Goal: Task Accomplishment & Management: Use online tool/utility

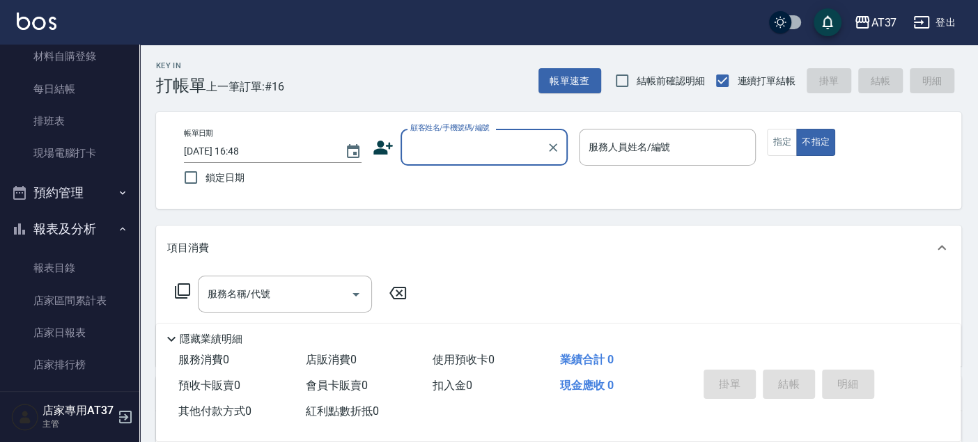
scroll to position [155, 0]
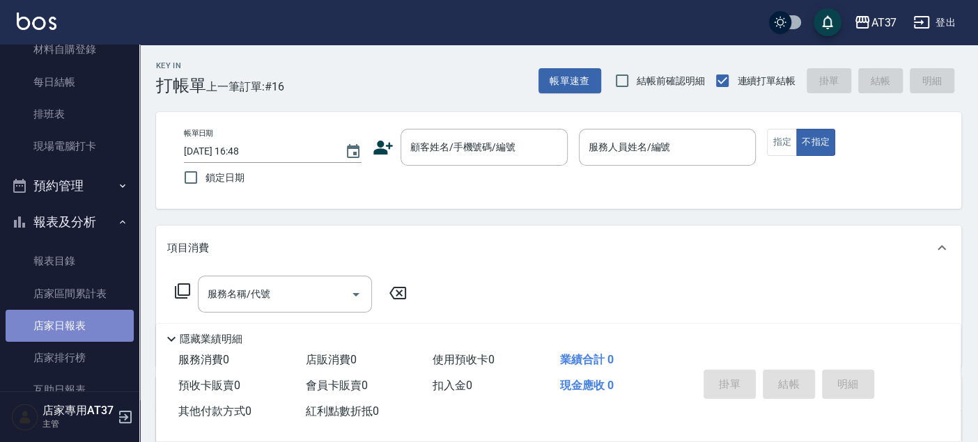
click at [89, 315] on link "店家日報表" at bounding box center [70, 326] width 128 height 32
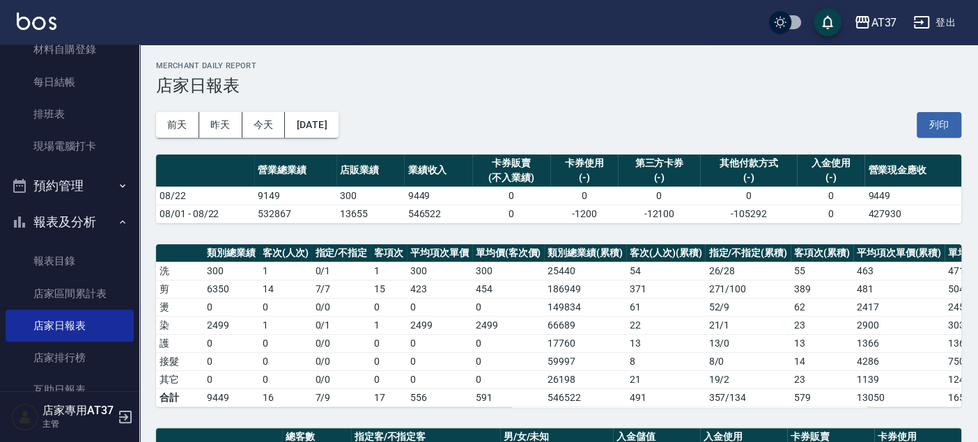
click at [329, 103] on div "前天 昨天 今天 2025/08/22 列印" at bounding box center [558, 124] width 805 height 59
click at [329, 120] on button "[DATE]" at bounding box center [311, 125] width 53 height 26
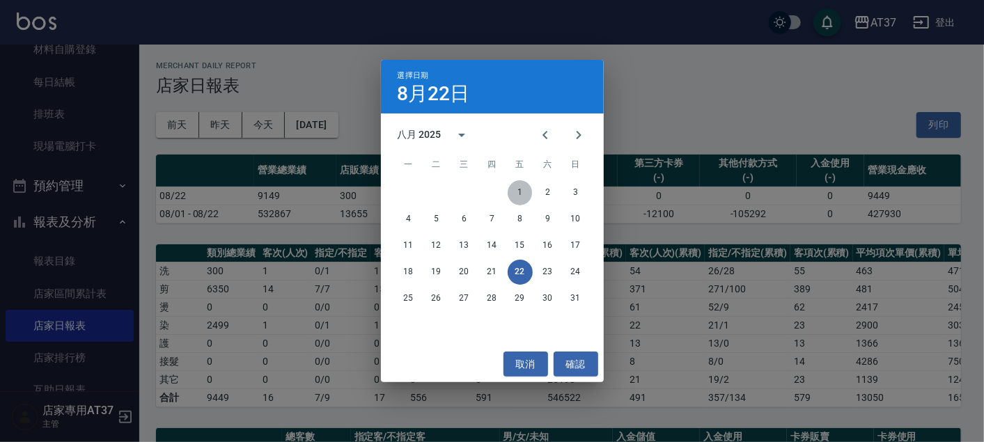
click at [527, 193] on button "1" at bounding box center [520, 192] width 25 height 25
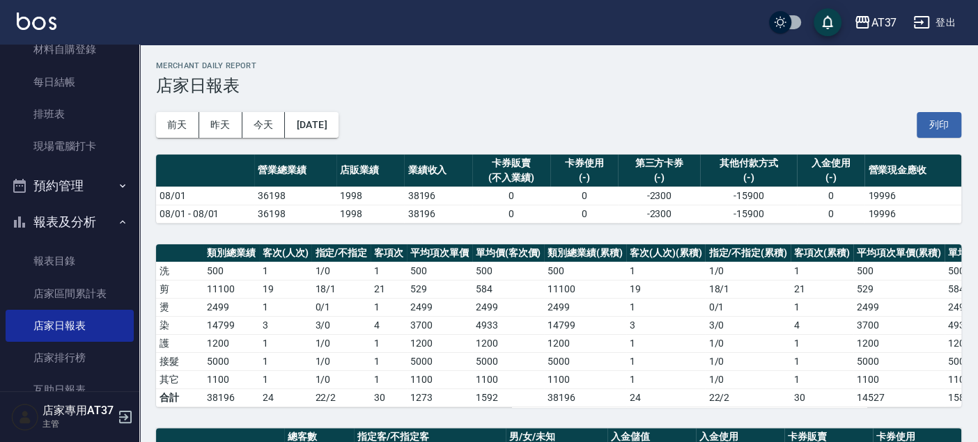
click at [327, 103] on div "前天 昨天 今天 2025/08/01 列印" at bounding box center [558, 124] width 805 height 59
click at [324, 120] on button "2025/08/01" at bounding box center [311, 125] width 53 height 26
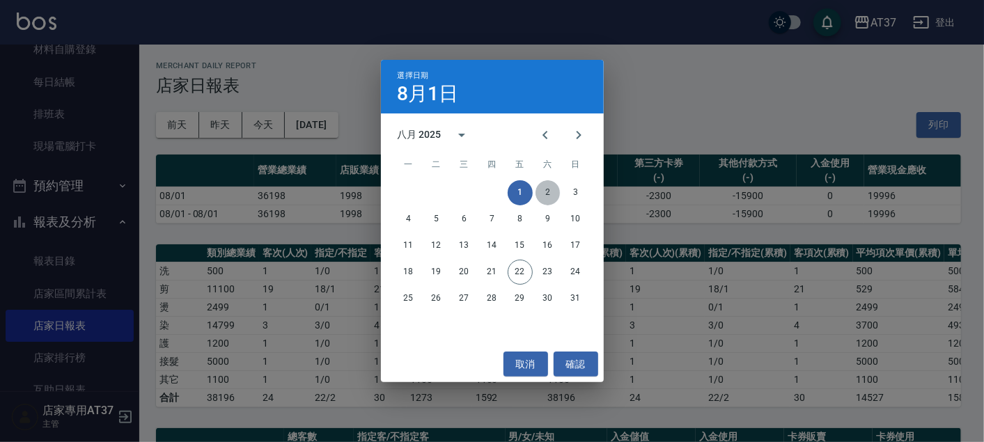
click at [547, 182] on button "2" at bounding box center [548, 192] width 25 height 25
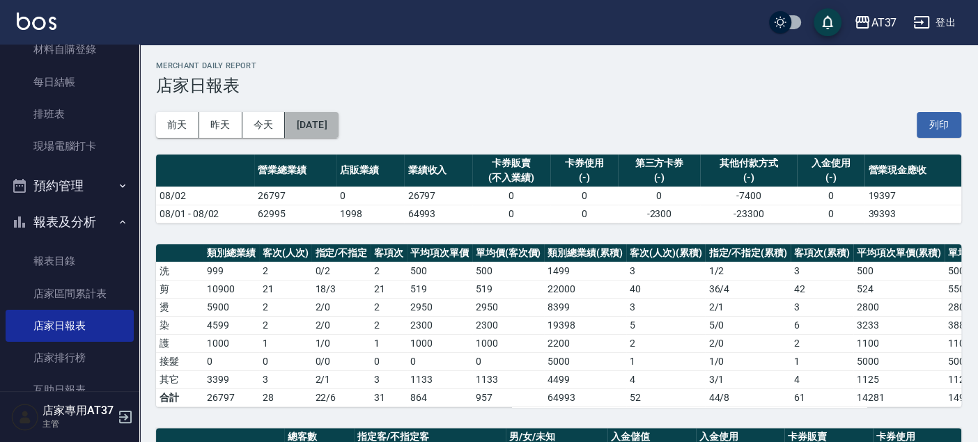
click at [324, 125] on button "2025/08/02" at bounding box center [311, 125] width 53 height 26
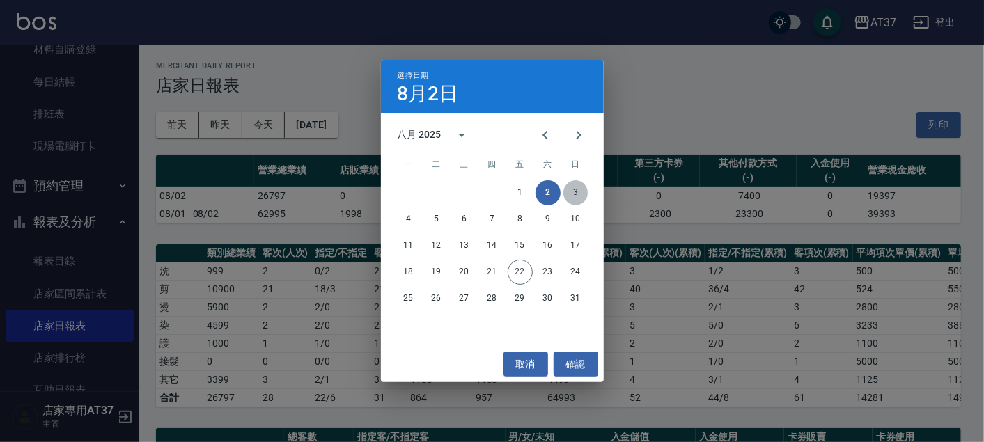
click at [583, 189] on button "3" at bounding box center [575, 192] width 25 height 25
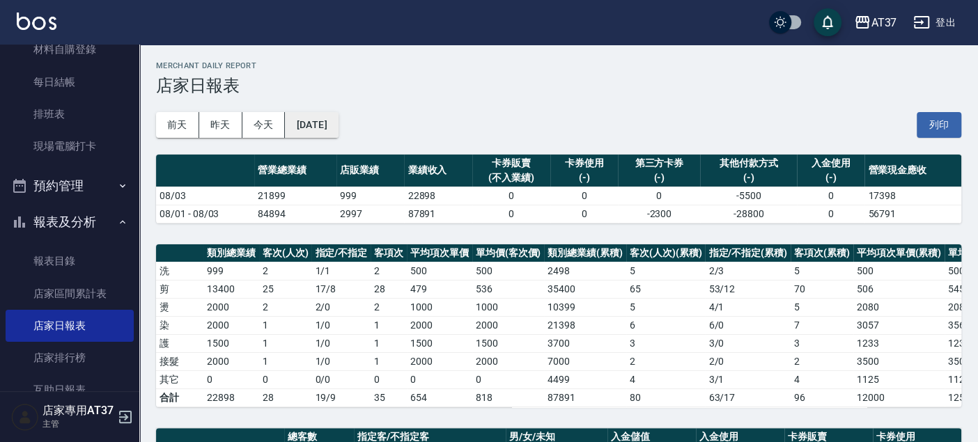
click at [338, 125] on button "2025/08/03" at bounding box center [311, 125] width 53 height 26
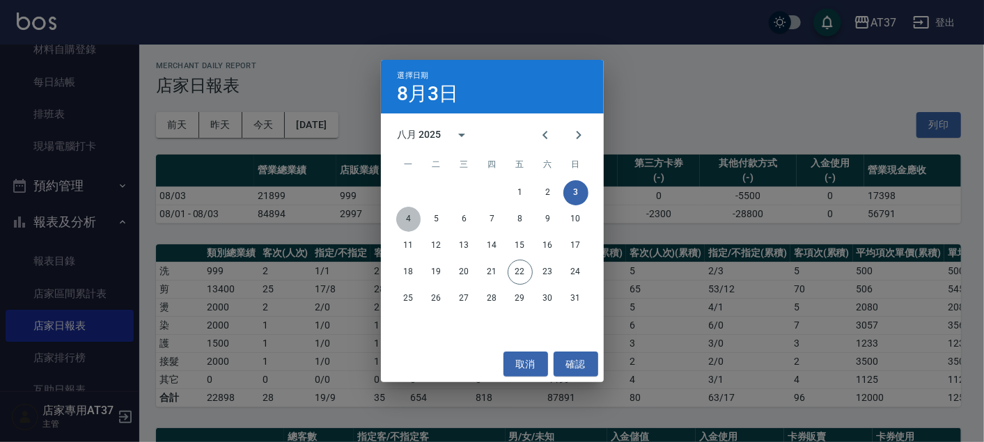
click at [410, 216] on button "4" at bounding box center [408, 219] width 25 height 25
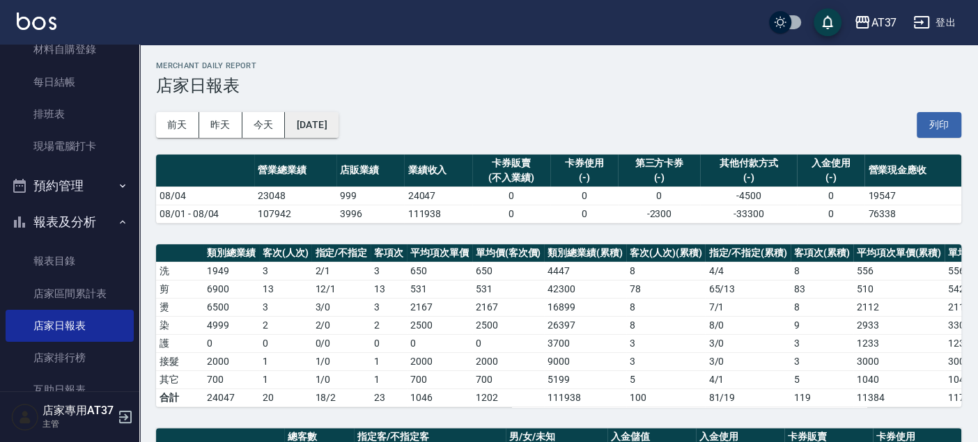
click at [329, 125] on button "2025/08/04" at bounding box center [311, 125] width 53 height 26
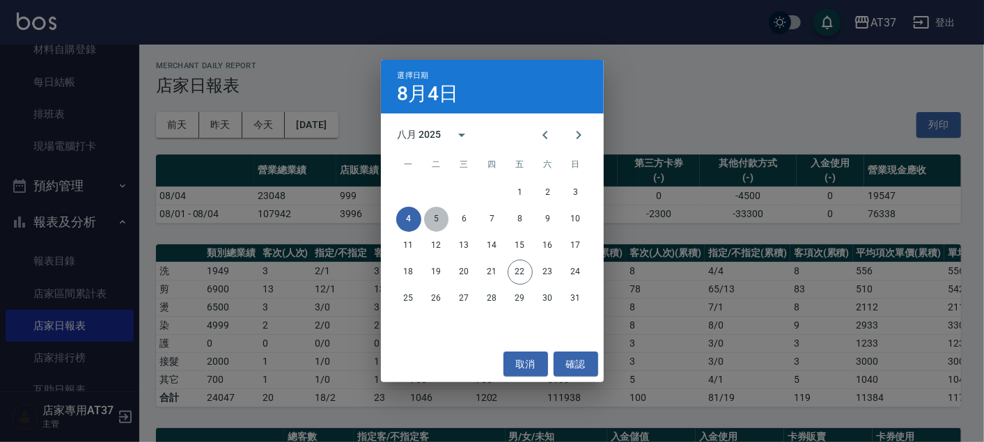
click at [435, 221] on button "5" at bounding box center [436, 219] width 25 height 25
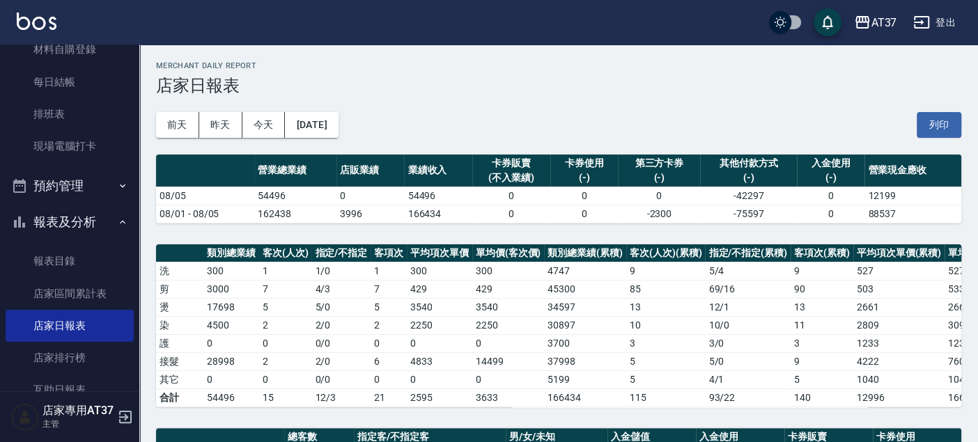
click at [268, 195] on td "54496" at bounding box center [295, 196] width 82 height 18
click at [332, 120] on button "2025/08/05" at bounding box center [311, 125] width 53 height 26
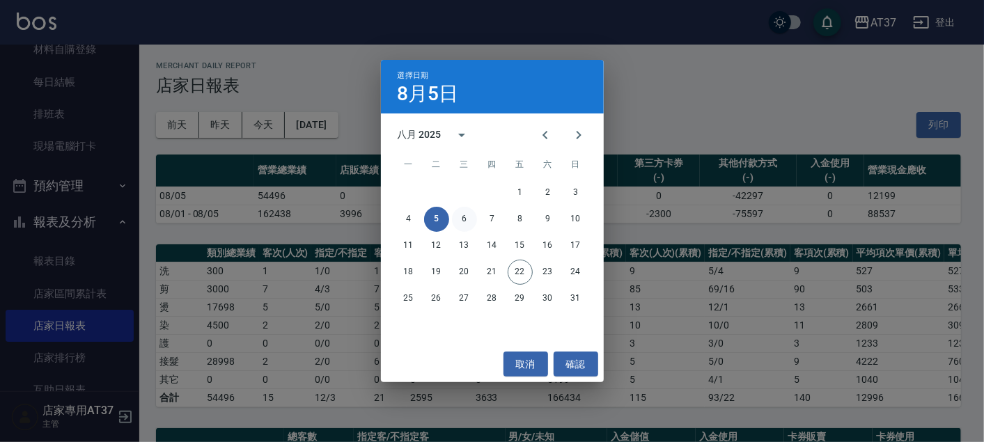
click at [471, 222] on button "6" at bounding box center [464, 219] width 25 height 25
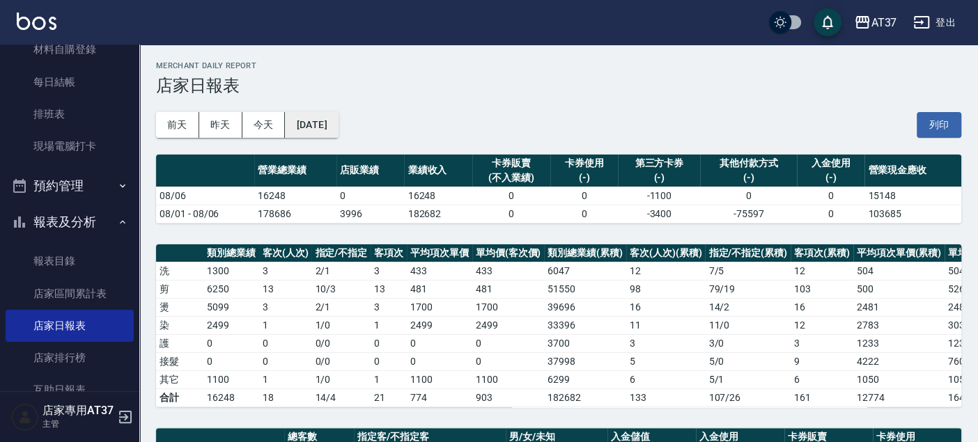
click at [336, 120] on button "2025/08/06" at bounding box center [311, 125] width 53 height 26
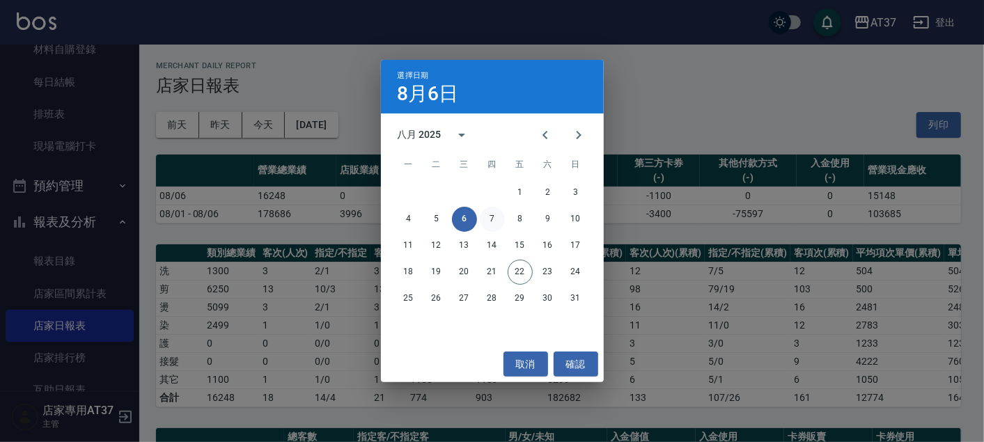
click at [502, 217] on button "7" at bounding box center [492, 219] width 25 height 25
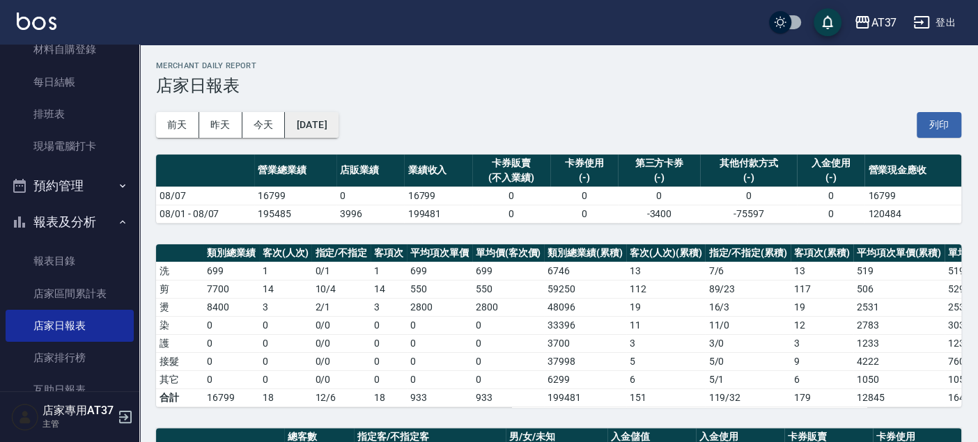
click at [327, 125] on button "2025/08/07" at bounding box center [311, 125] width 53 height 26
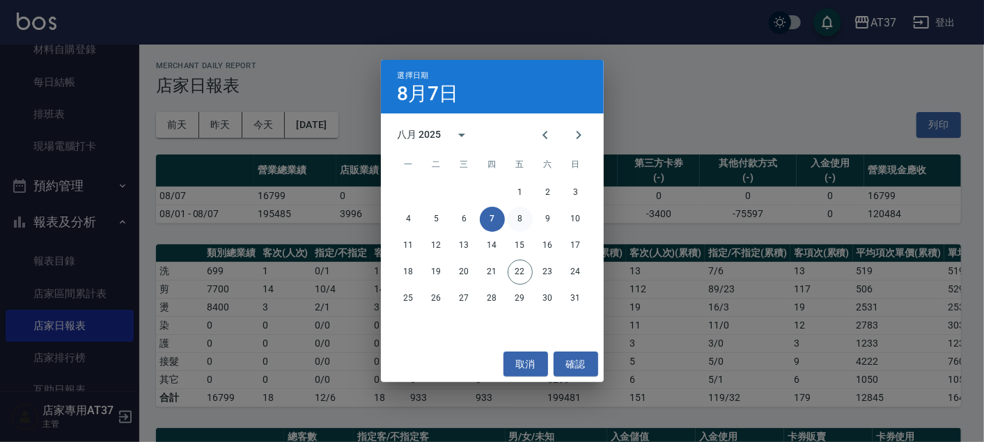
click at [531, 212] on button "8" at bounding box center [520, 219] width 25 height 25
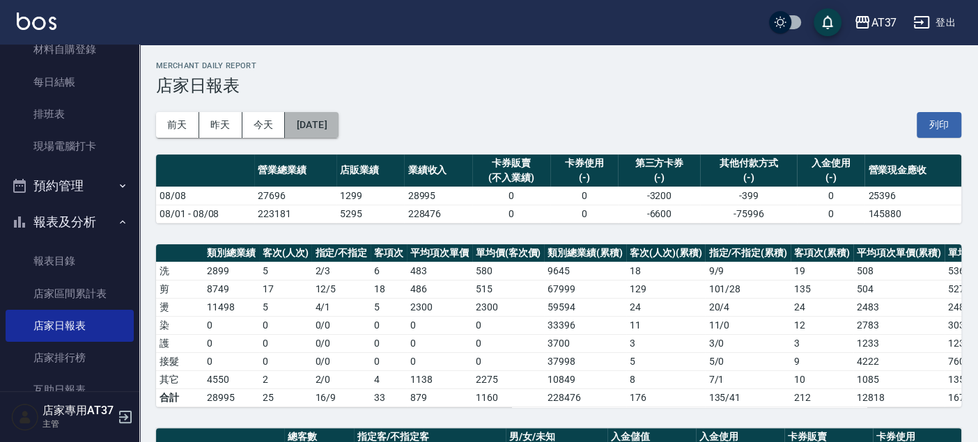
click at [338, 121] on button "2025/08/08" at bounding box center [311, 125] width 53 height 26
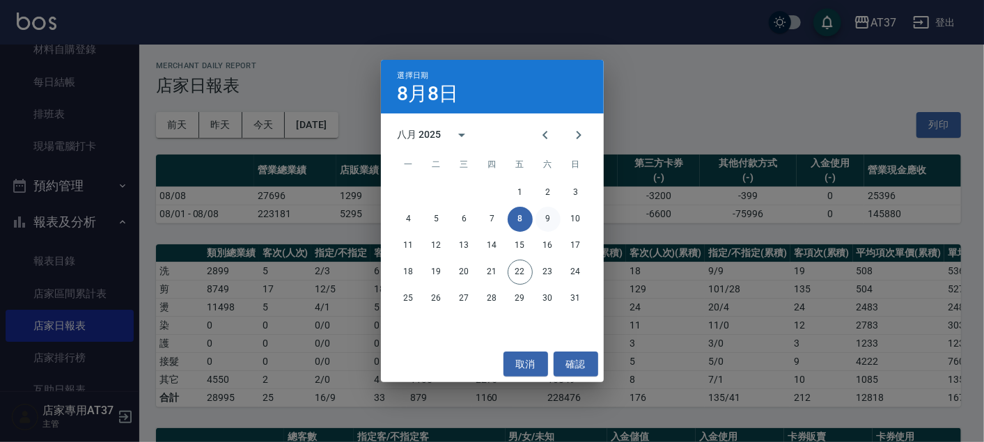
click at [550, 216] on button "9" at bounding box center [548, 219] width 25 height 25
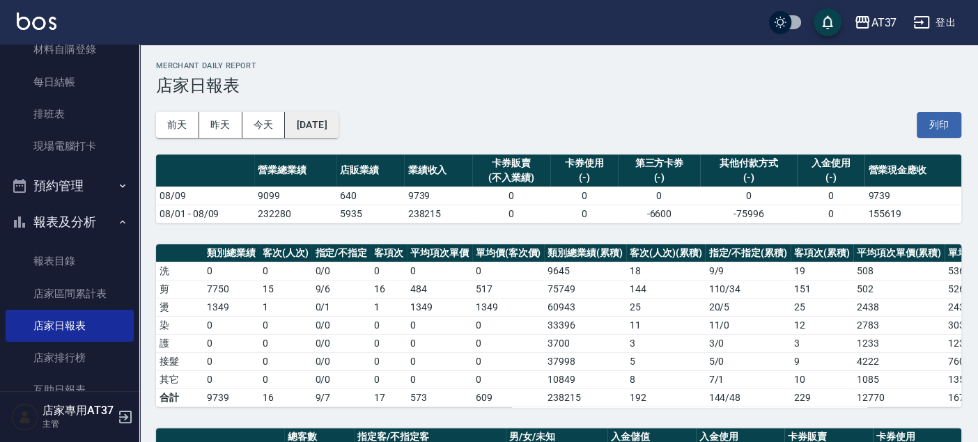
drag, startPoint x: 341, startPoint y: 145, endPoint x: 330, endPoint y: 118, distance: 28.7
click at [336, 133] on div "前天 昨天 今天 2025/08/09 列印" at bounding box center [558, 124] width 805 height 59
click at [330, 118] on button "2025/08/09" at bounding box center [311, 125] width 53 height 26
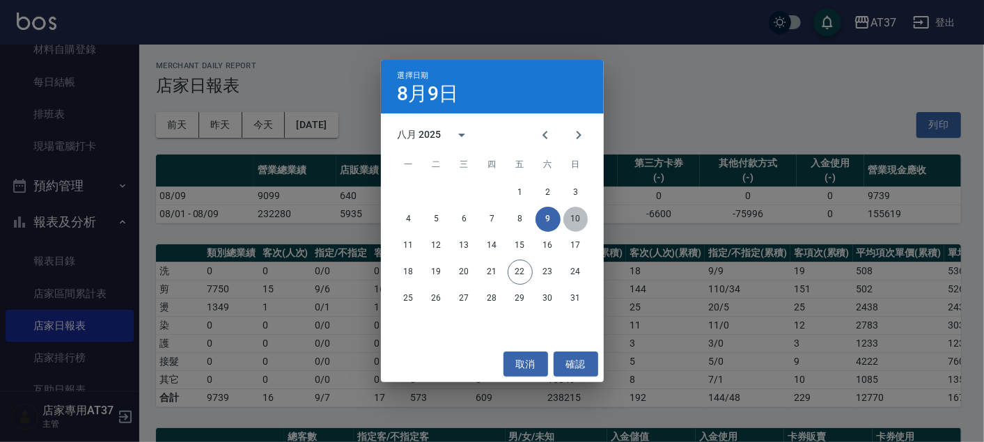
click at [577, 221] on button "10" at bounding box center [575, 219] width 25 height 25
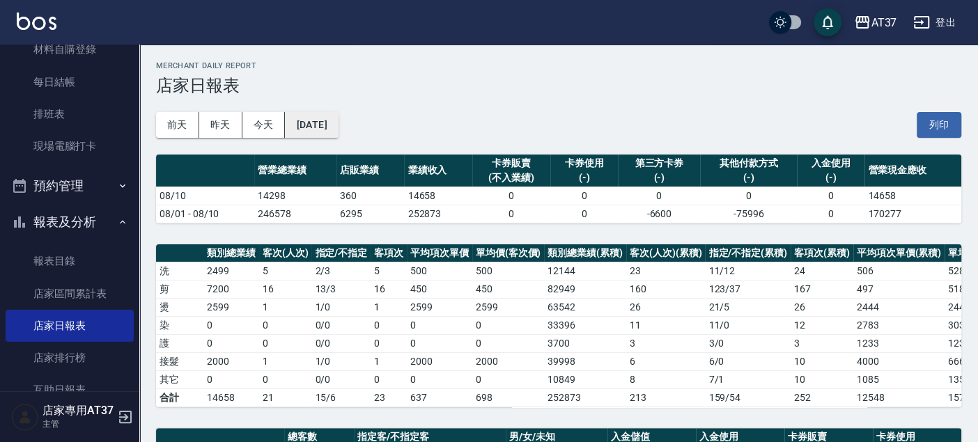
click at [338, 125] on button "2025/08/10" at bounding box center [311, 125] width 53 height 26
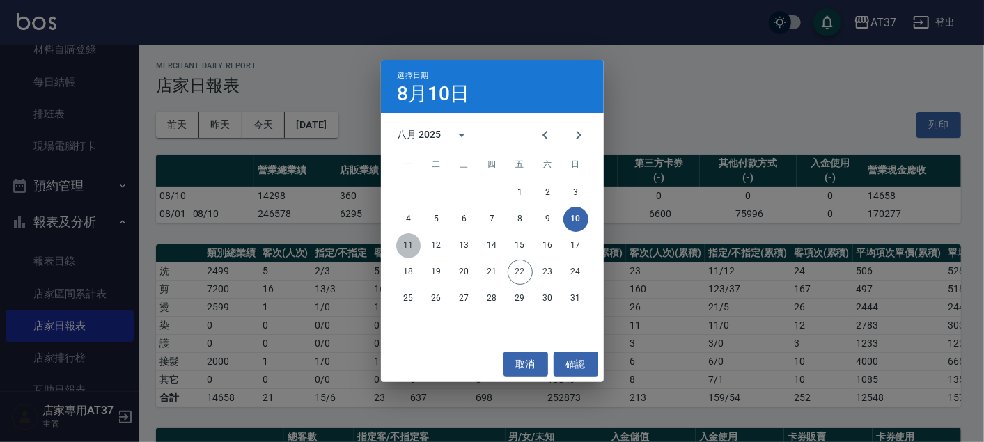
click at [411, 240] on button "11" at bounding box center [408, 245] width 25 height 25
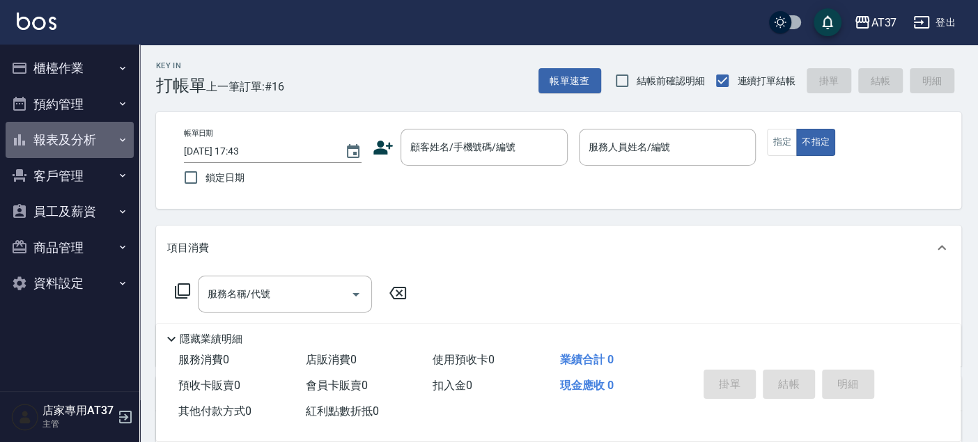
click at [49, 131] on button "報表及分析" at bounding box center [70, 140] width 128 height 36
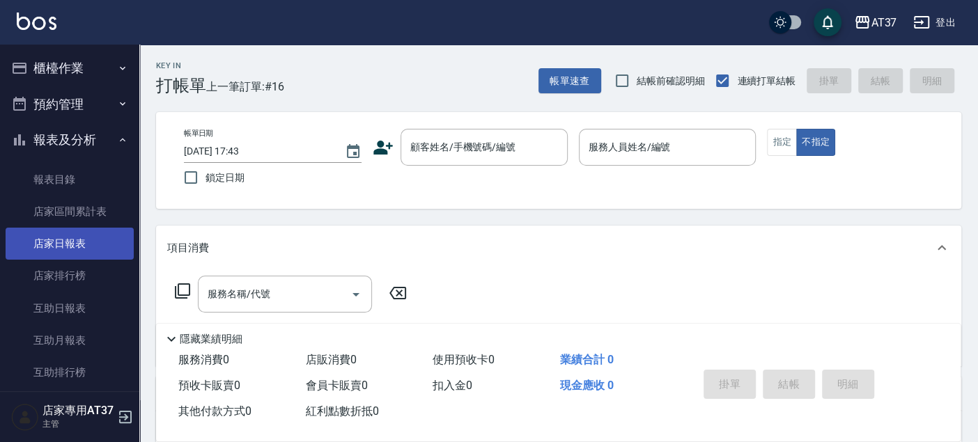
click at [55, 247] on link "店家日報表" at bounding box center [70, 244] width 128 height 32
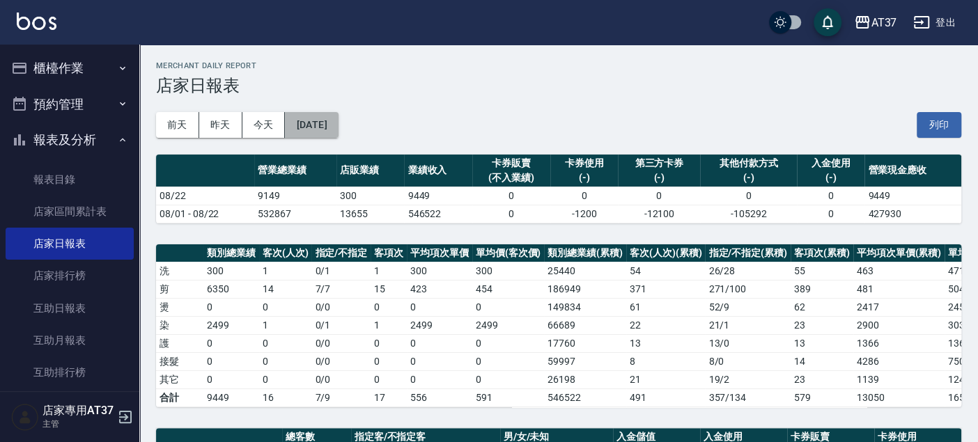
click at [334, 117] on button "[DATE]" at bounding box center [311, 125] width 53 height 26
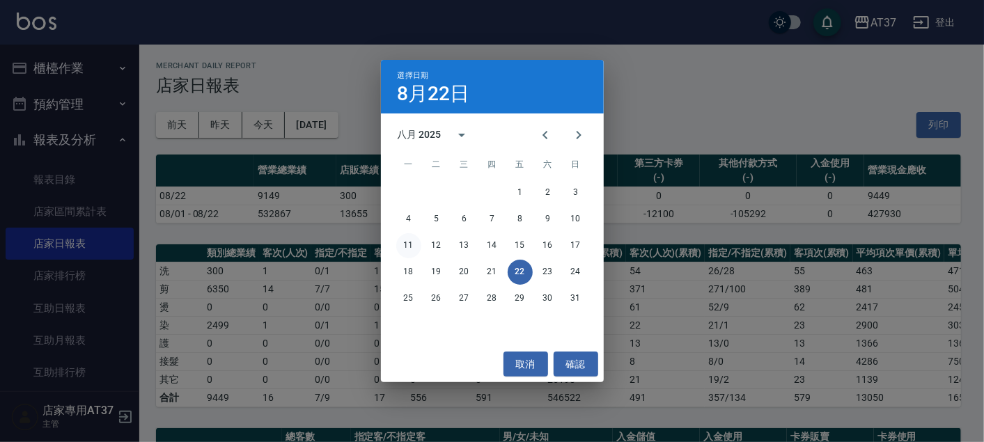
click at [403, 242] on button "11" at bounding box center [408, 245] width 25 height 25
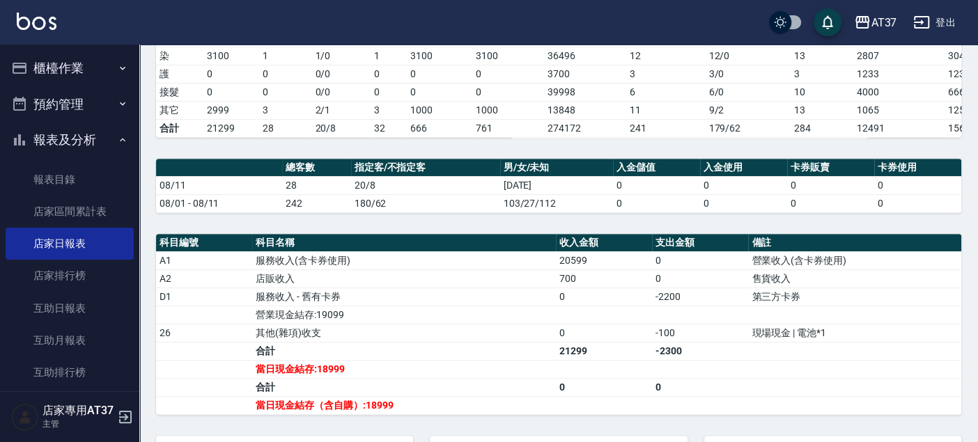
scroll to position [309, 0]
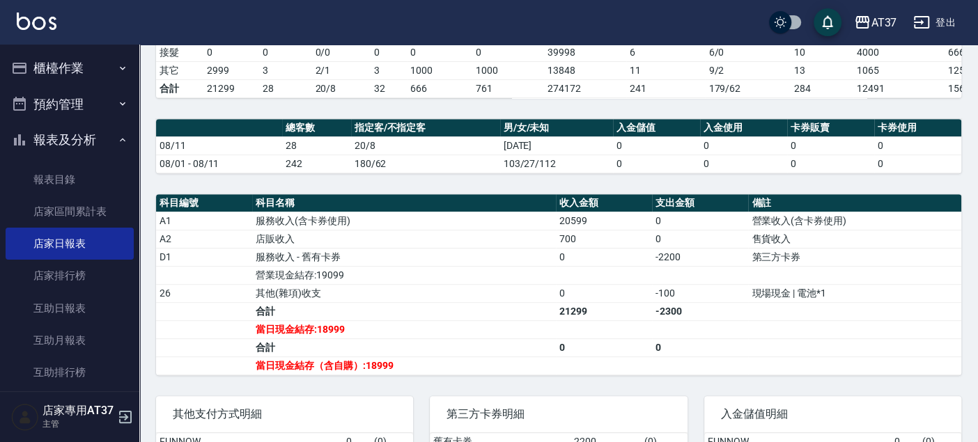
click at [378, 264] on td "服務收入 - 舊有卡券" at bounding box center [403, 257] width 303 height 18
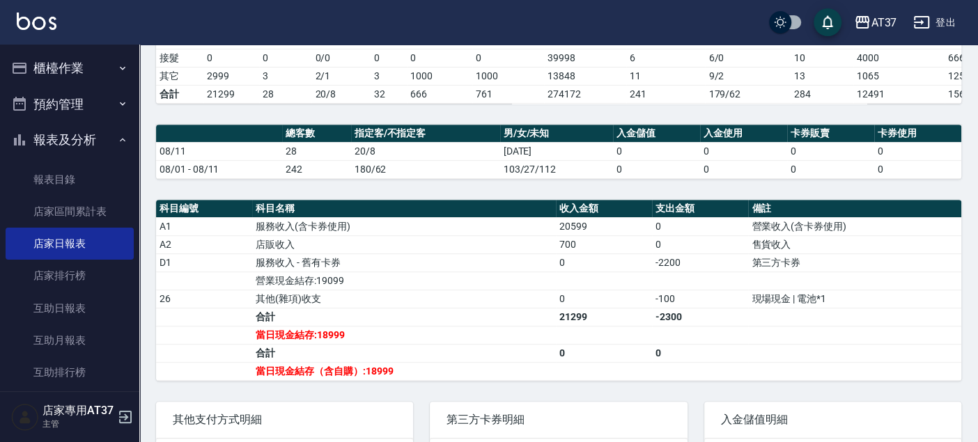
scroll to position [0, 0]
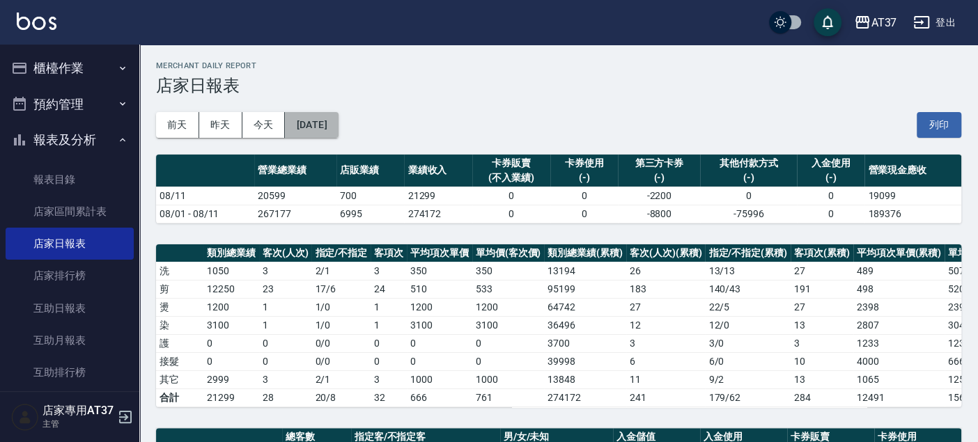
click at [338, 121] on button "[DATE]" at bounding box center [311, 125] width 53 height 26
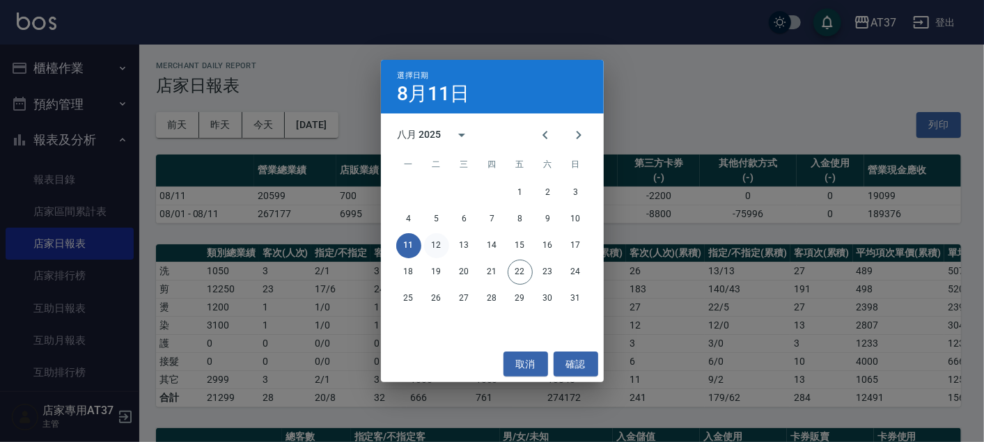
click at [439, 240] on button "12" at bounding box center [436, 245] width 25 height 25
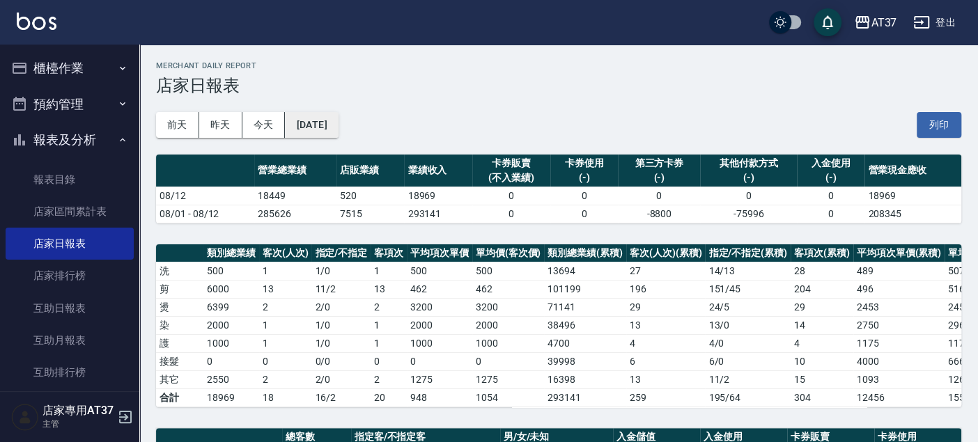
click at [338, 120] on button "[DATE]" at bounding box center [311, 125] width 53 height 26
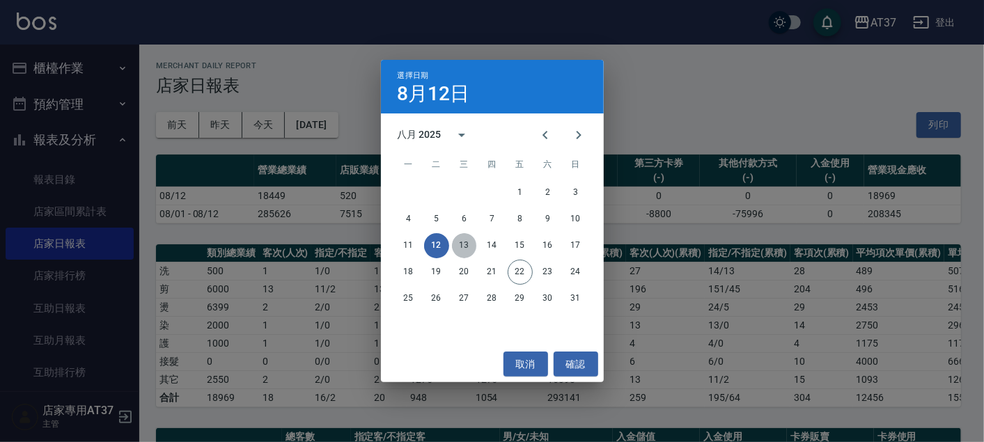
click at [469, 242] on button "13" at bounding box center [464, 245] width 25 height 25
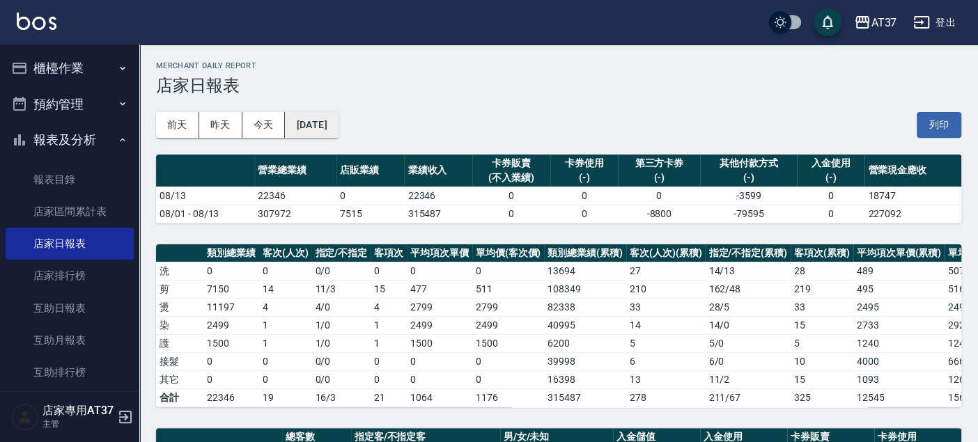
click at [318, 115] on button "[DATE]" at bounding box center [311, 125] width 53 height 26
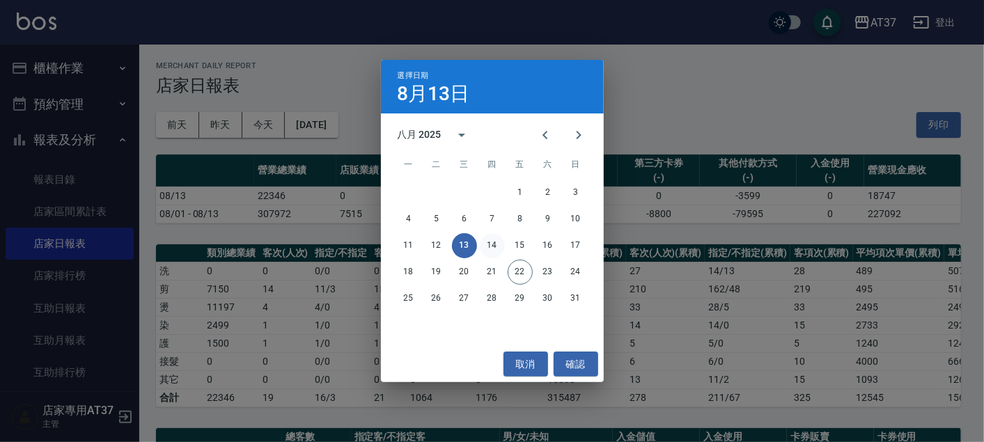
click at [495, 247] on button "14" at bounding box center [492, 245] width 25 height 25
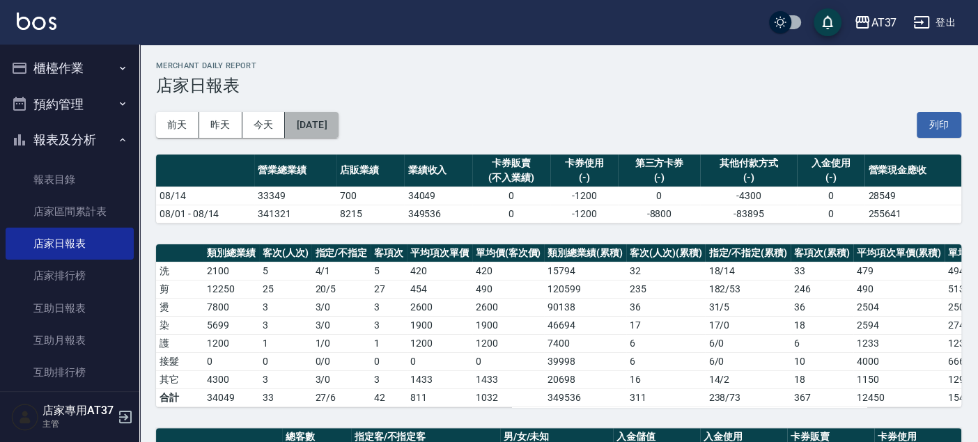
click at [322, 124] on button "[DATE]" at bounding box center [311, 125] width 53 height 26
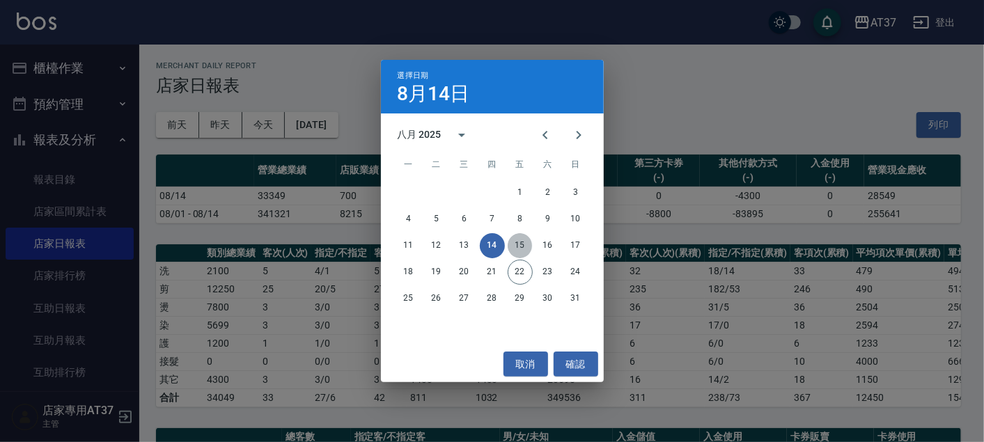
click at [522, 241] on button "15" at bounding box center [520, 245] width 25 height 25
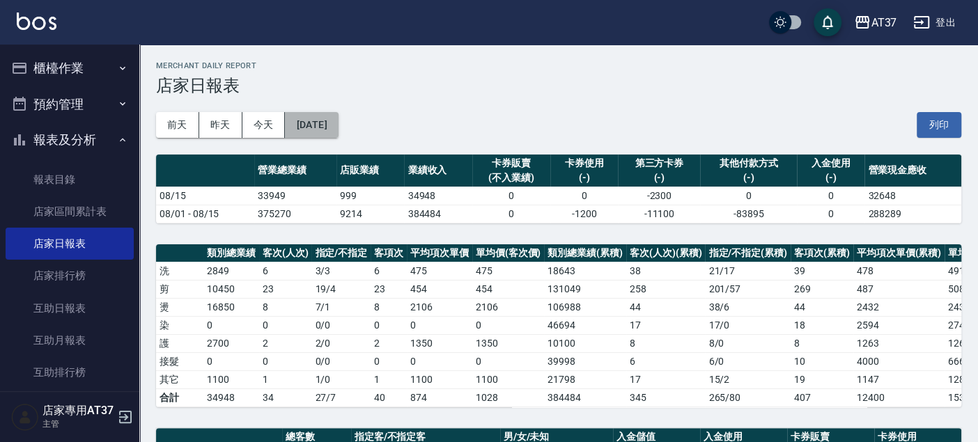
click at [338, 118] on button "[DATE]" at bounding box center [311, 125] width 53 height 26
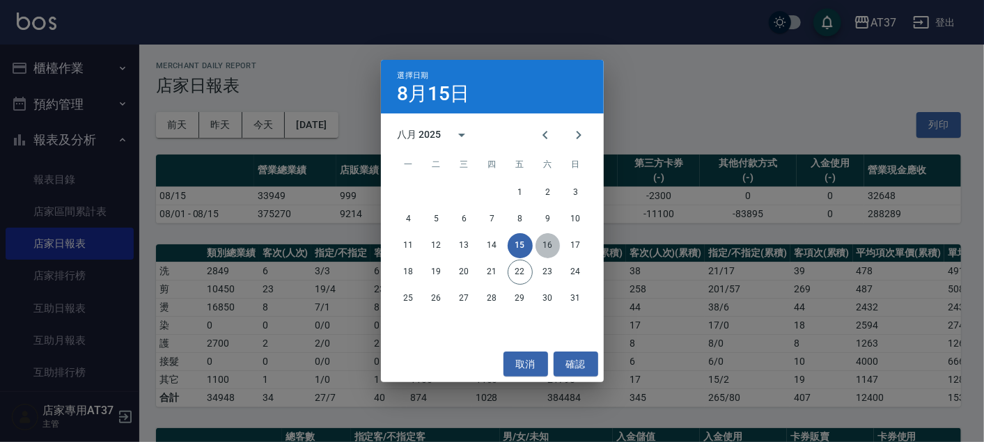
click at [542, 242] on button "16" at bounding box center [548, 245] width 25 height 25
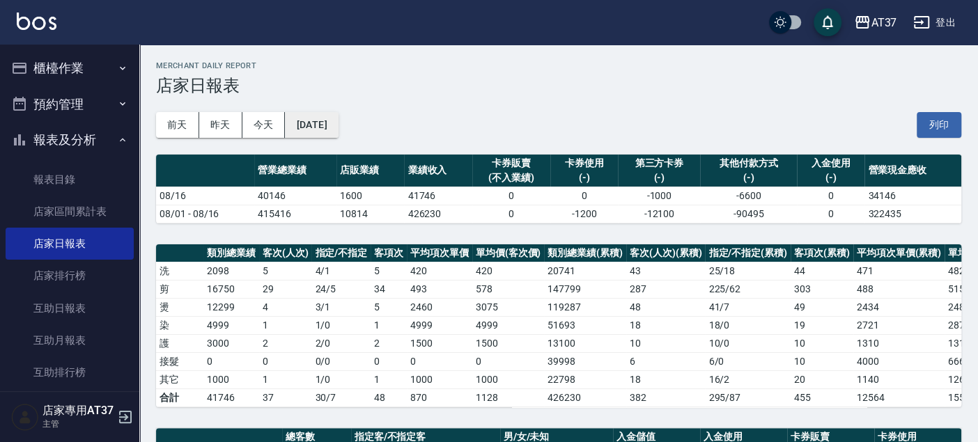
click at [338, 116] on button "[DATE]" at bounding box center [311, 125] width 53 height 26
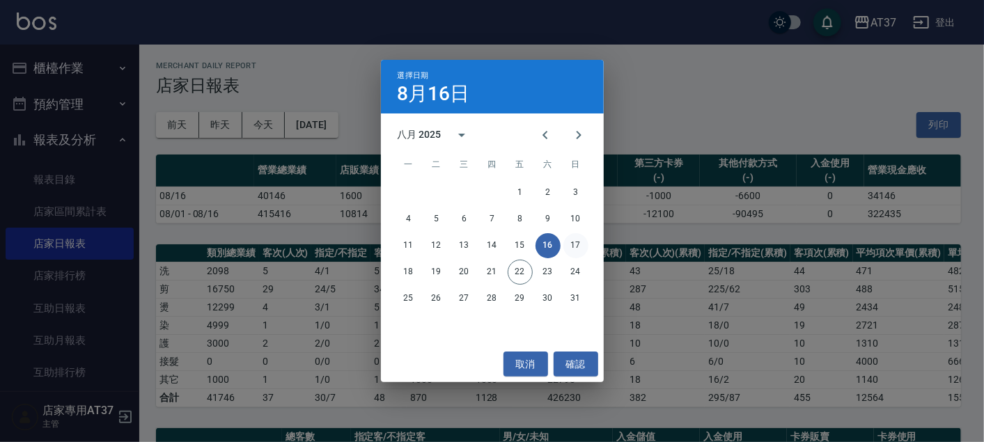
click at [570, 242] on button "17" at bounding box center [575, 245] width 25 height 25
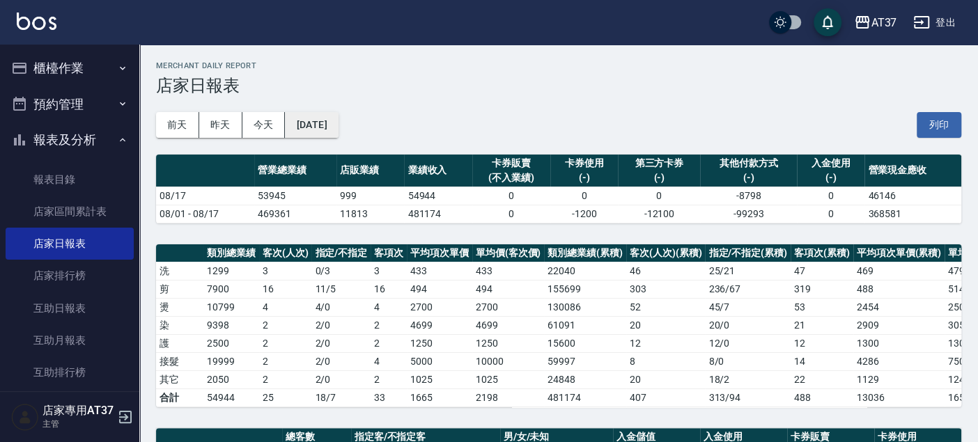
click at [338, 123] on button "[DATE]" at bounding box center [311, 125] width 53 height 26
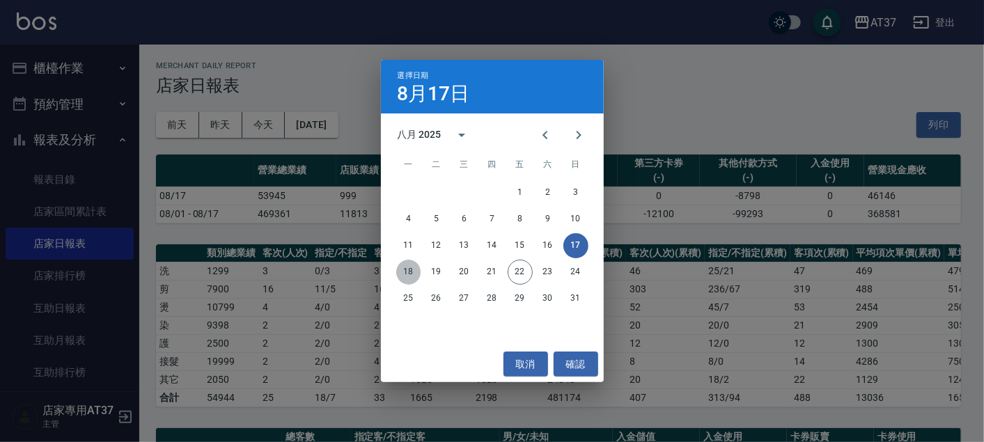
click at [405, 268] on button "18" at bounding box center [408, 272] width 25 height 25
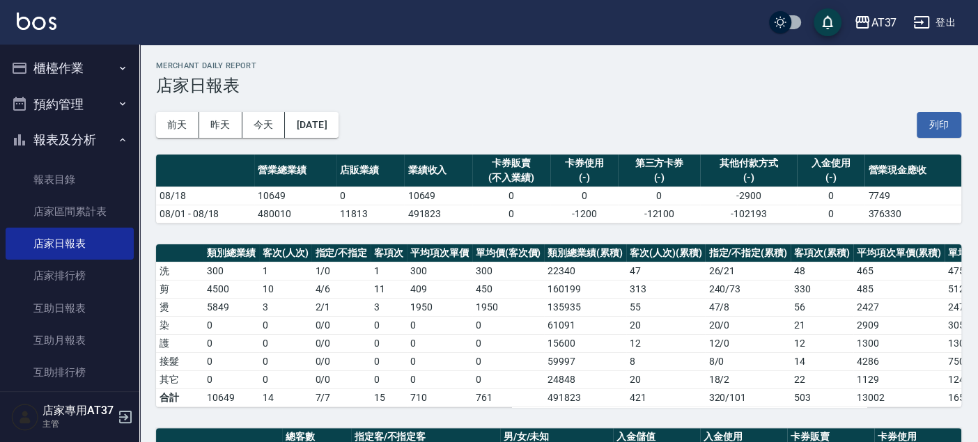
click at [358, 109] on div "[DATE] [DATE] [DATE] [DATE] 列印" at bounding box center [558, 124] width 805 height 59
click at [338, 129] on button "[DATE]" at bounding box center [311, 125] width 53 height 26
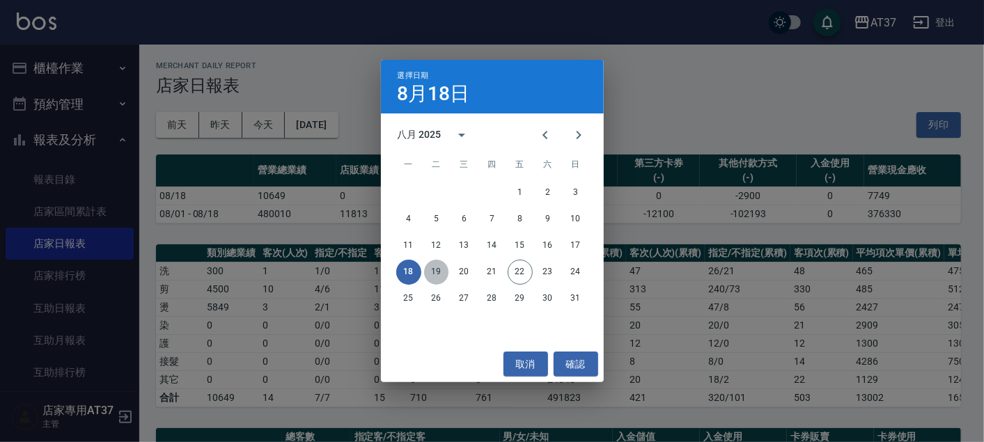
click at [445, 267] on button "19" at bounding box center [436, 272] width 25 height 25
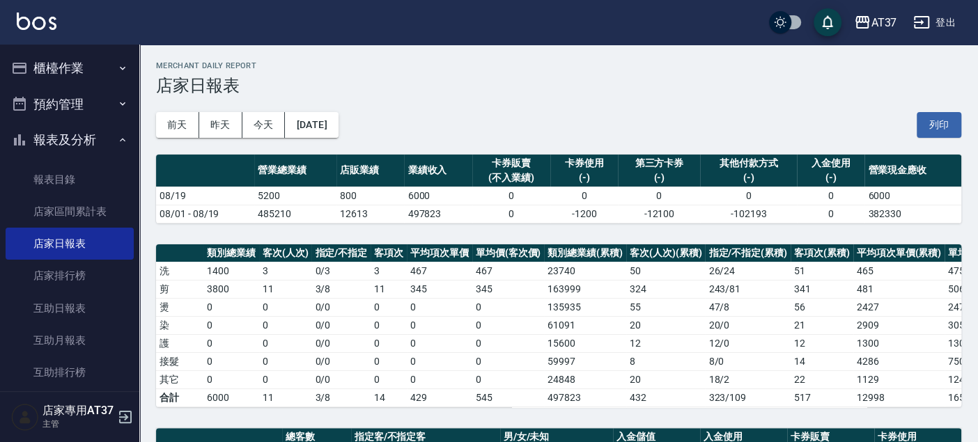
click at [70, 52] on button "櫃檯作業" at bounding box center [70, 68] width 128 height 36
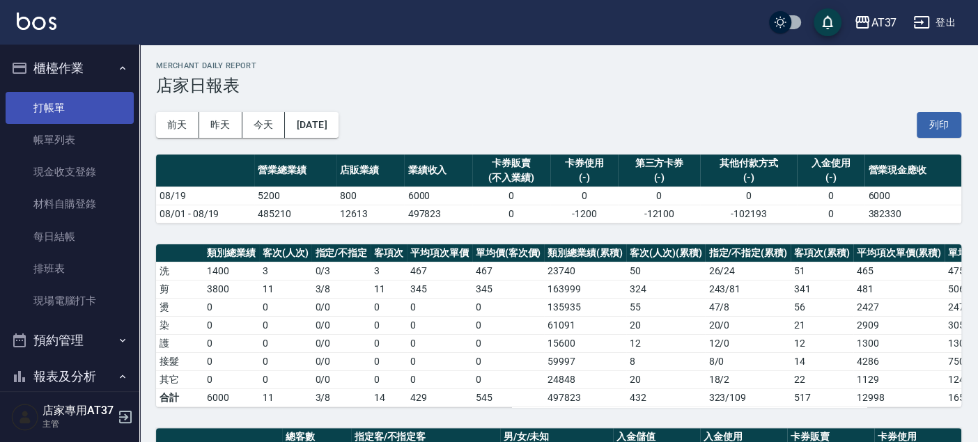
click at [85, 110] on link "打帳單" at bounding box center [70, 108] width 128 height 32
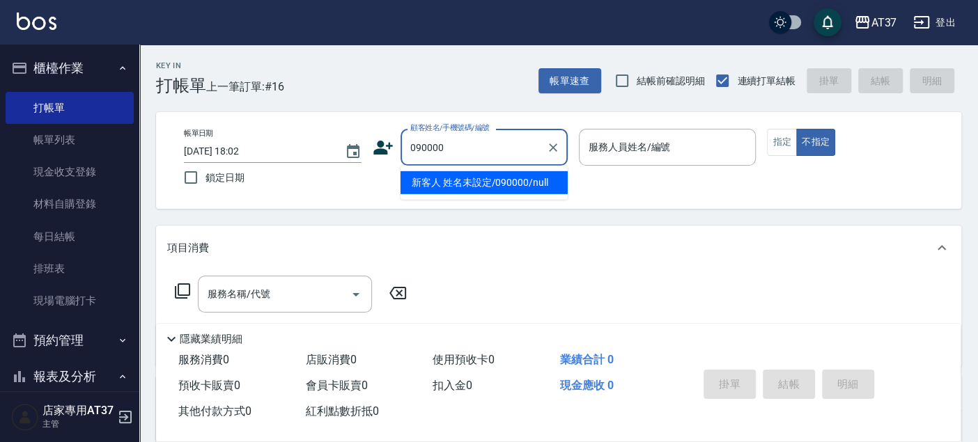
type input "新客人 姓名未設定/090000/null"
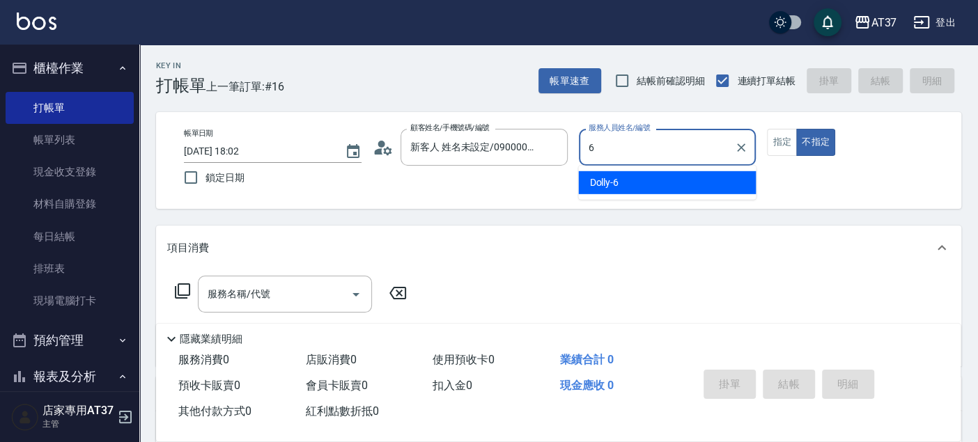
type input "6"
type button "false"
type input "Dolly-6"
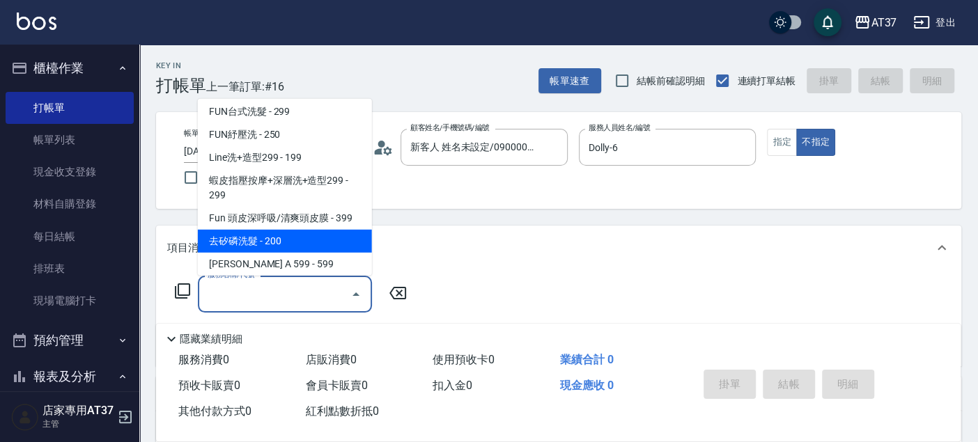
scroll to position [256, 0]
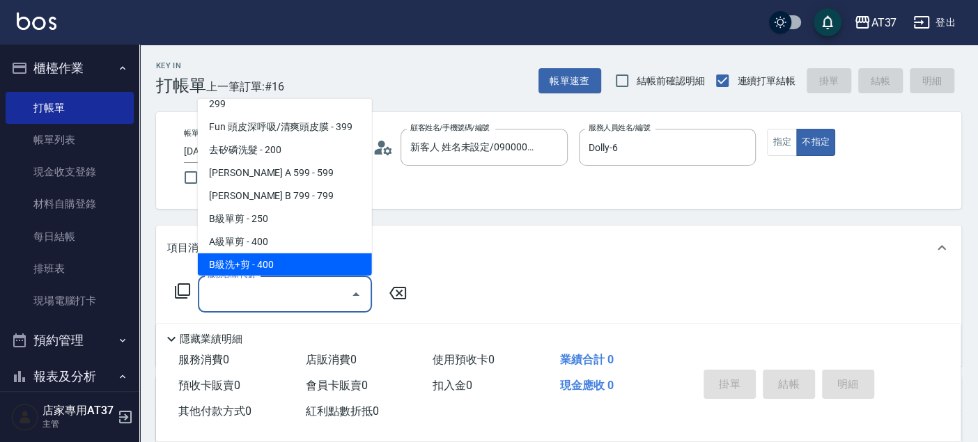
type input "B級洗+剪(203)"
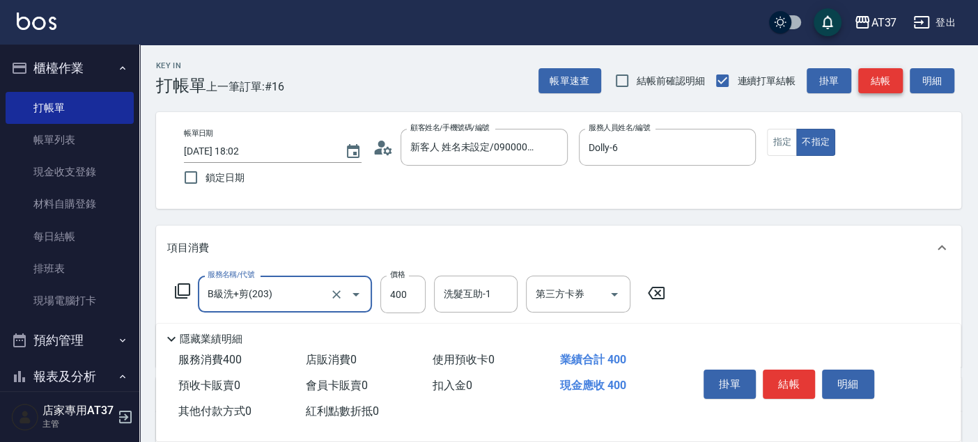
click at [888, 81] on button "結帳" at bounding box center [880, 81] width 45 height 26
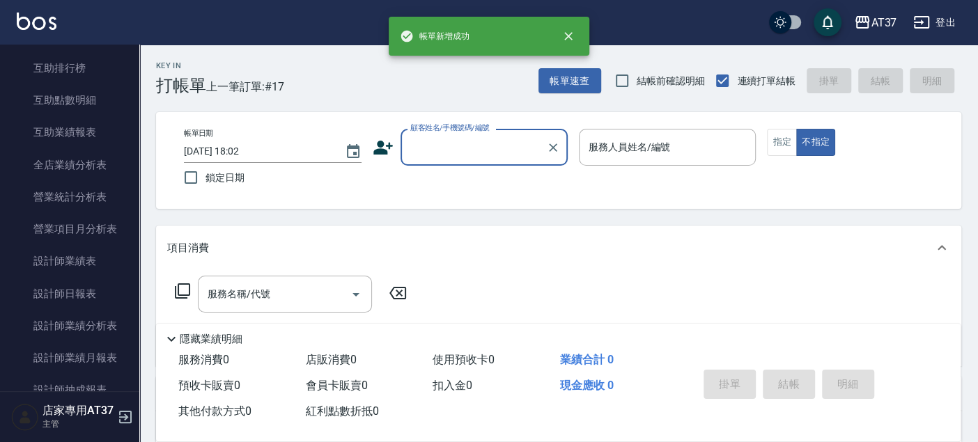
scroll to position [541, 0]
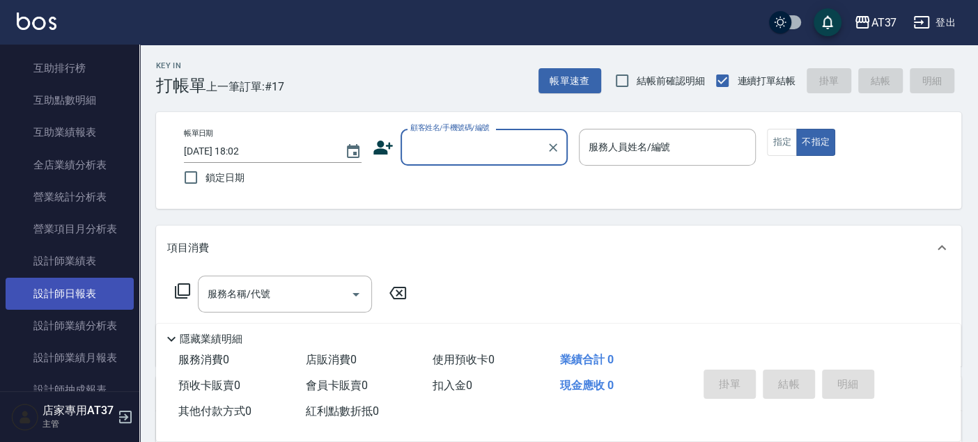
click at [68, 293] on link "設計師日報表" at bounding box center [70, 294] width 128 height 32
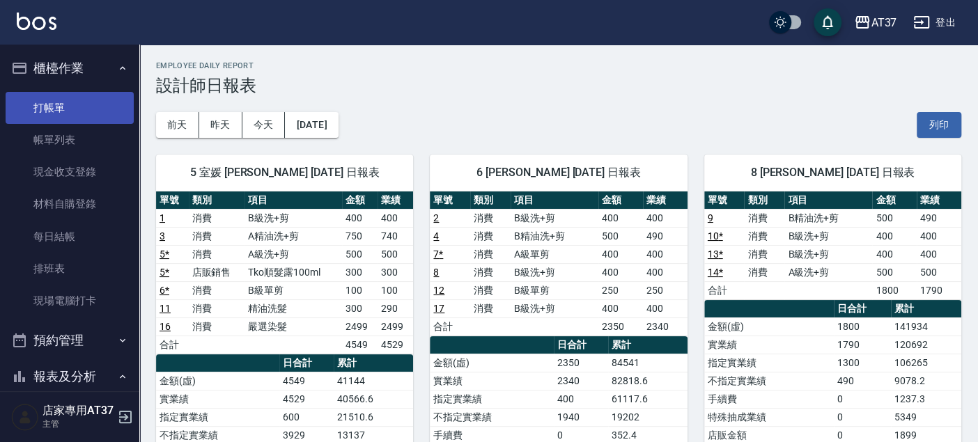
click at [20, 92] on link "打帳單" at bounding box center [70, 108] width 128 height 32
